Goal: Task Accomplishment & Management: Use online tool/utility

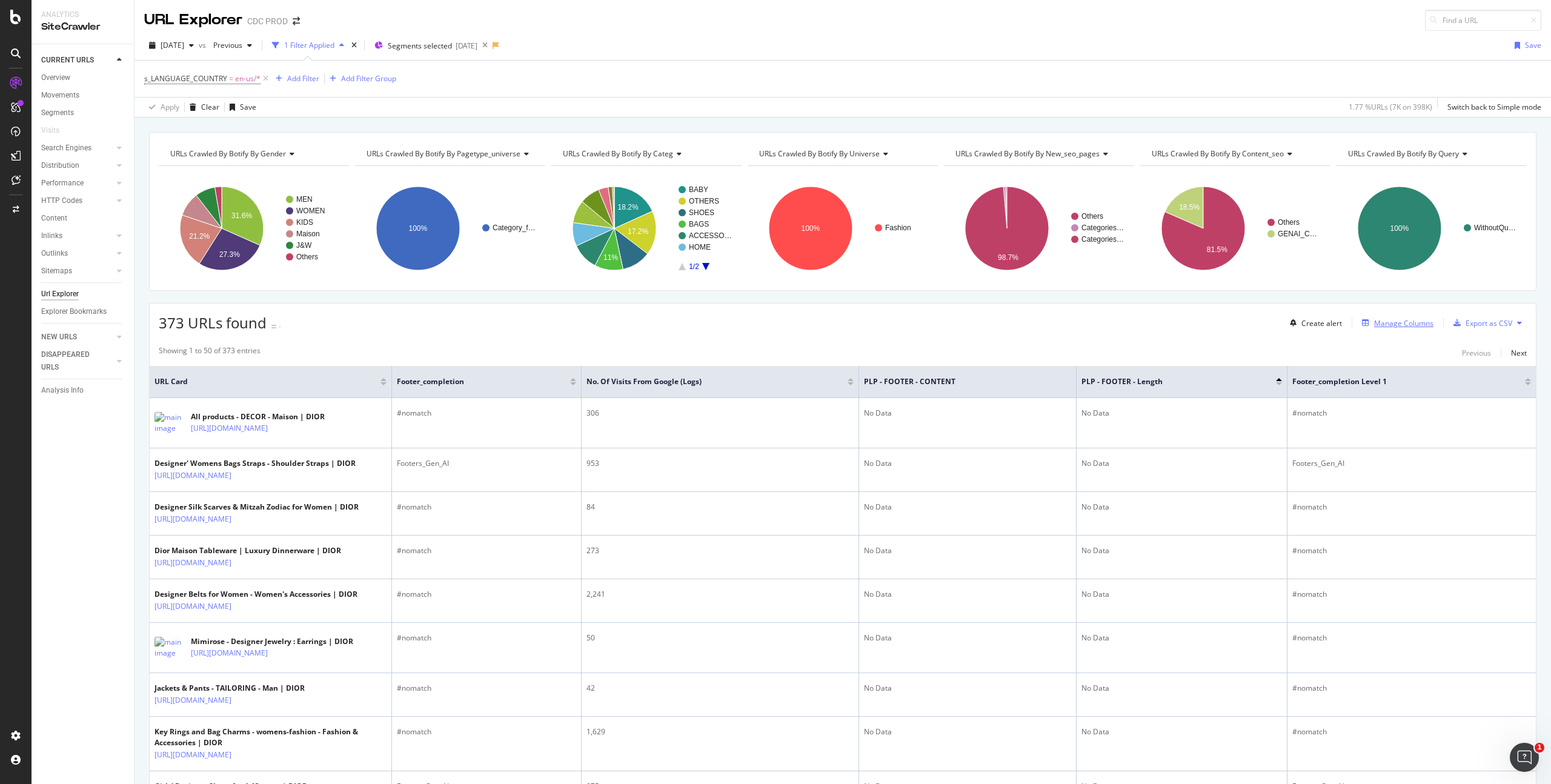
click at [1392, 320] on div "Manage Columns" at bounding box center [1404, 322] width 59 height 10
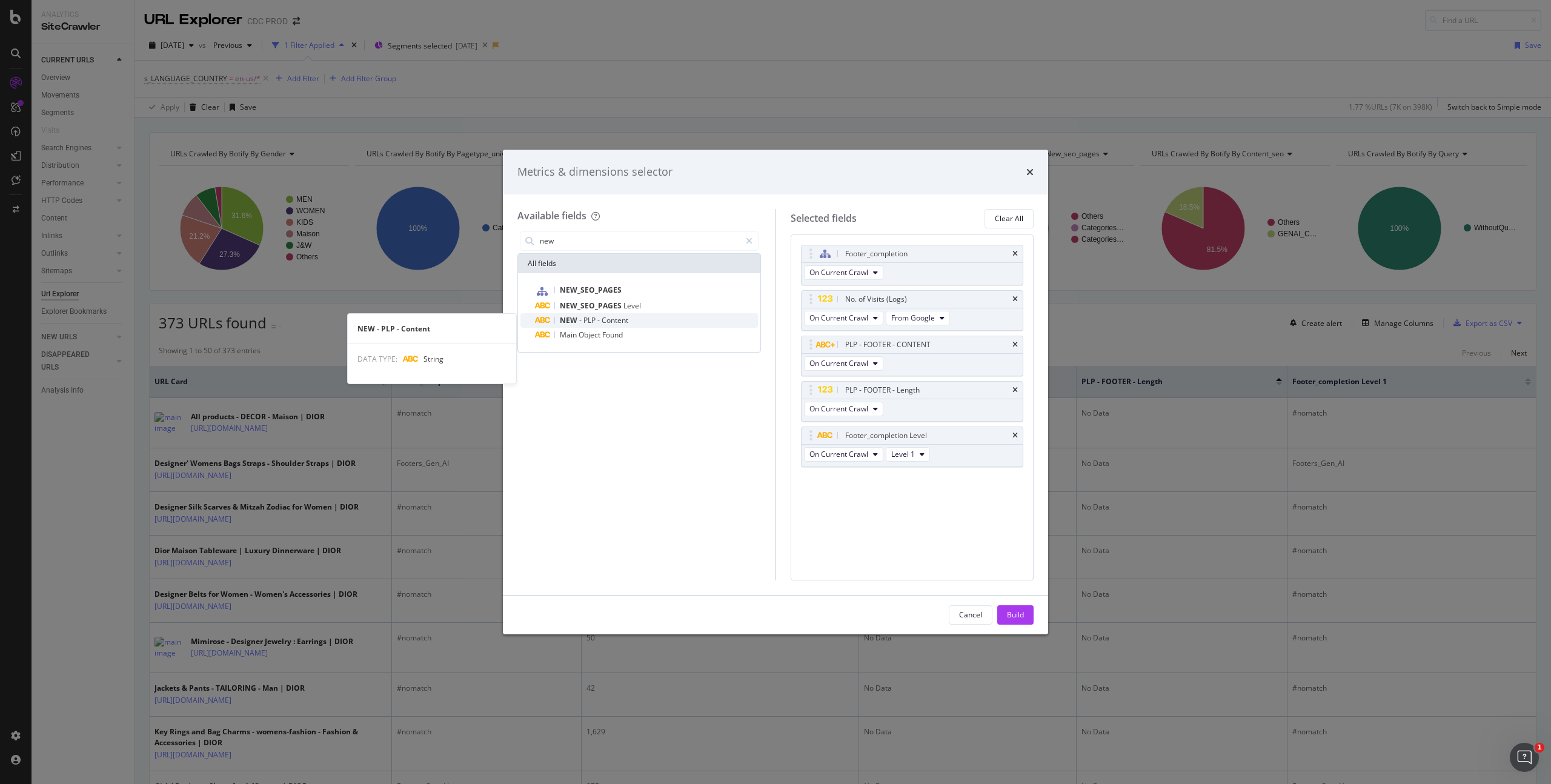
type input "new"
click at [623, 317] on span "Content" at bounding box center [615, 319] width 26 height 10
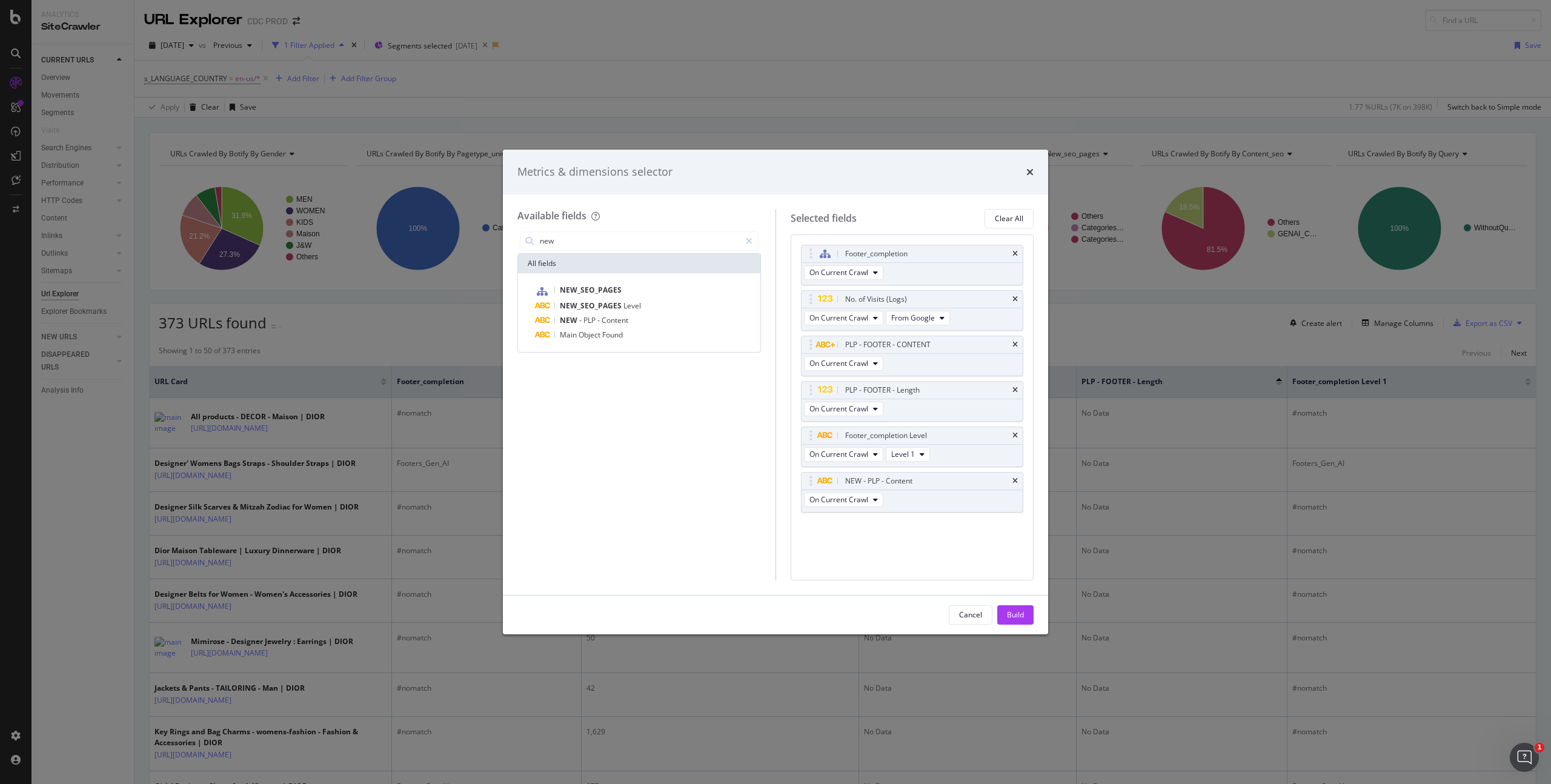
click at [1019, 615] on div "Build" at bounding box center [1015, 614] width 17 height 10
